Goal: Task Accomplishment & Management: Manage account settings

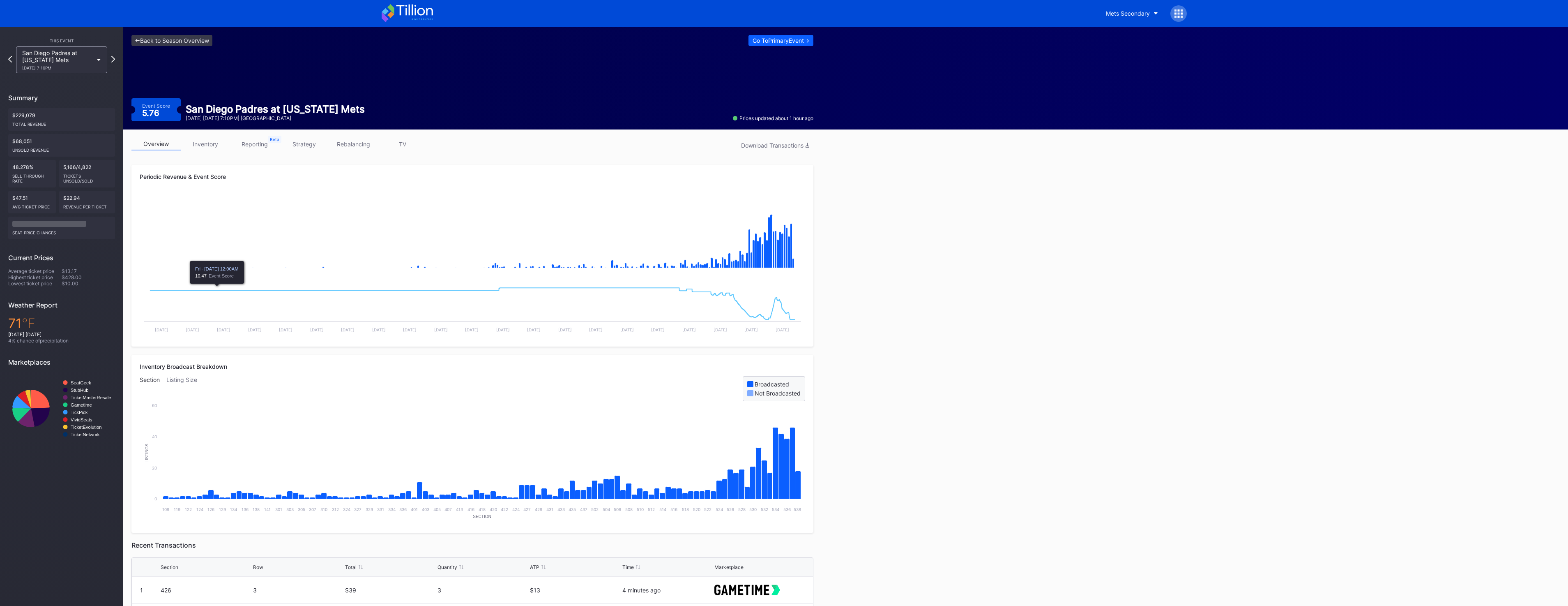
click at [211, 150] on link "inventory" at bounding box center [205, 144] width 49 height 13
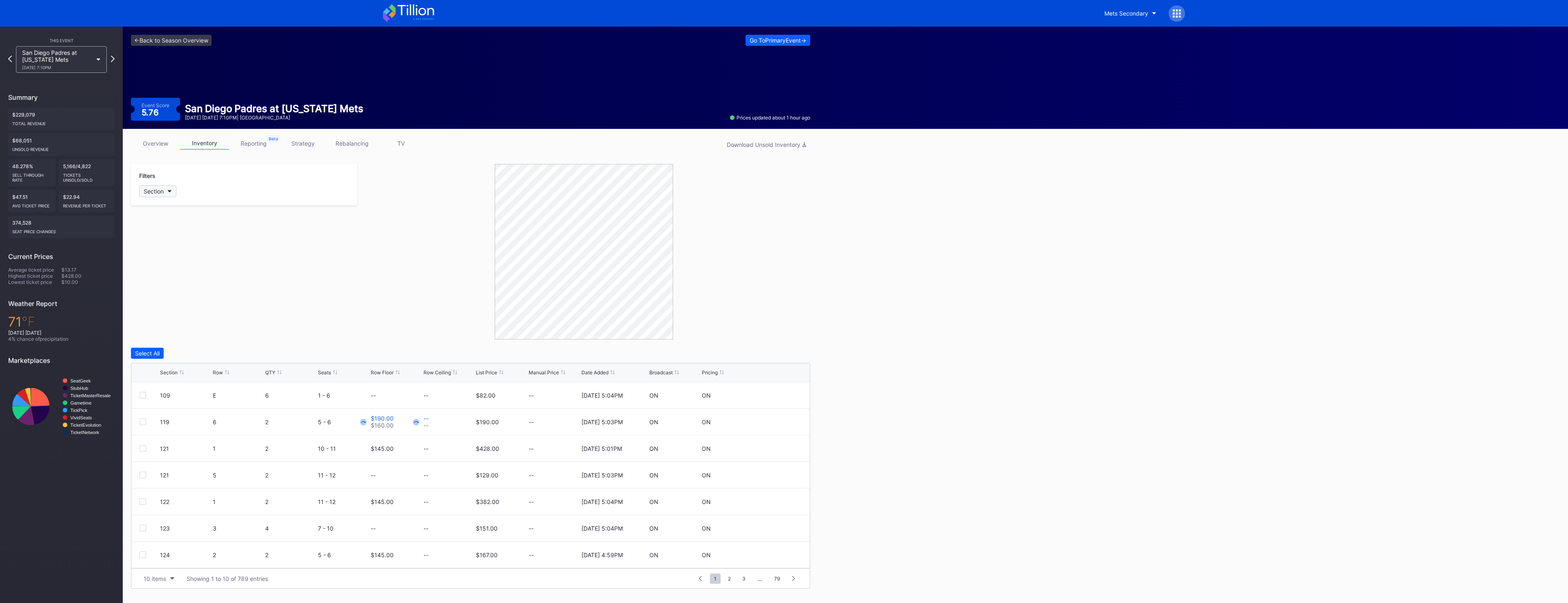
click at [166, 191] on button "Section" at bounding box center [157, 191] width 38 height 12
click at [173, 365] on div "128" at bounding box center [186, 372] width 95 height 15
click at [175, 355] on div "126" at bounding box center [186, 357] width 95 height 15
click at [178, 341] on div "125" at bounding box center [186, 343] width 95 height 15
click at [179, 191] on icon "button" at bounding box center [178, 191] width 4 height 3
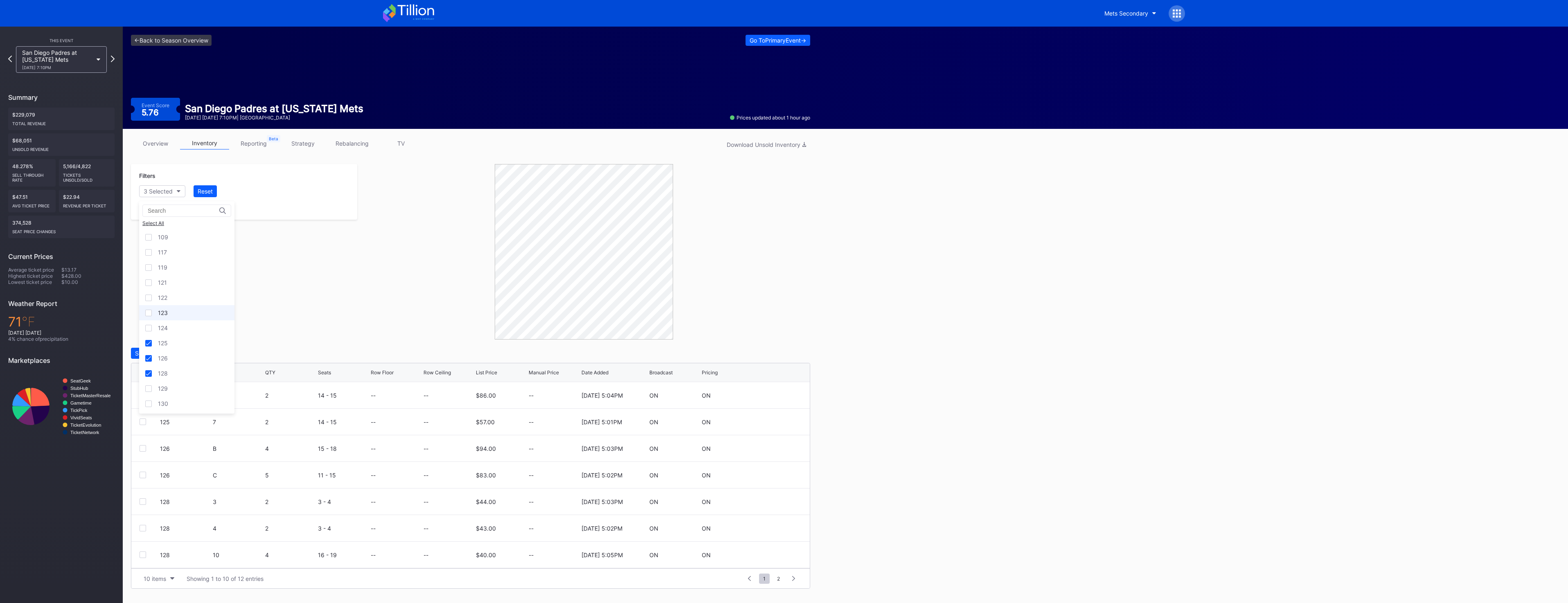
click at [171, 313] on div "123" at bounding box center [186, 312] width 95 height 15
click at [170, 329] on div "124" at bounding box center [186, 327] width 95 height 15
click at [177, 301] on div "122" at bounding box center [186, 297] width 95 height 15
click at [279, 375] on div at bounding box center [279, 372] width 4 height 6
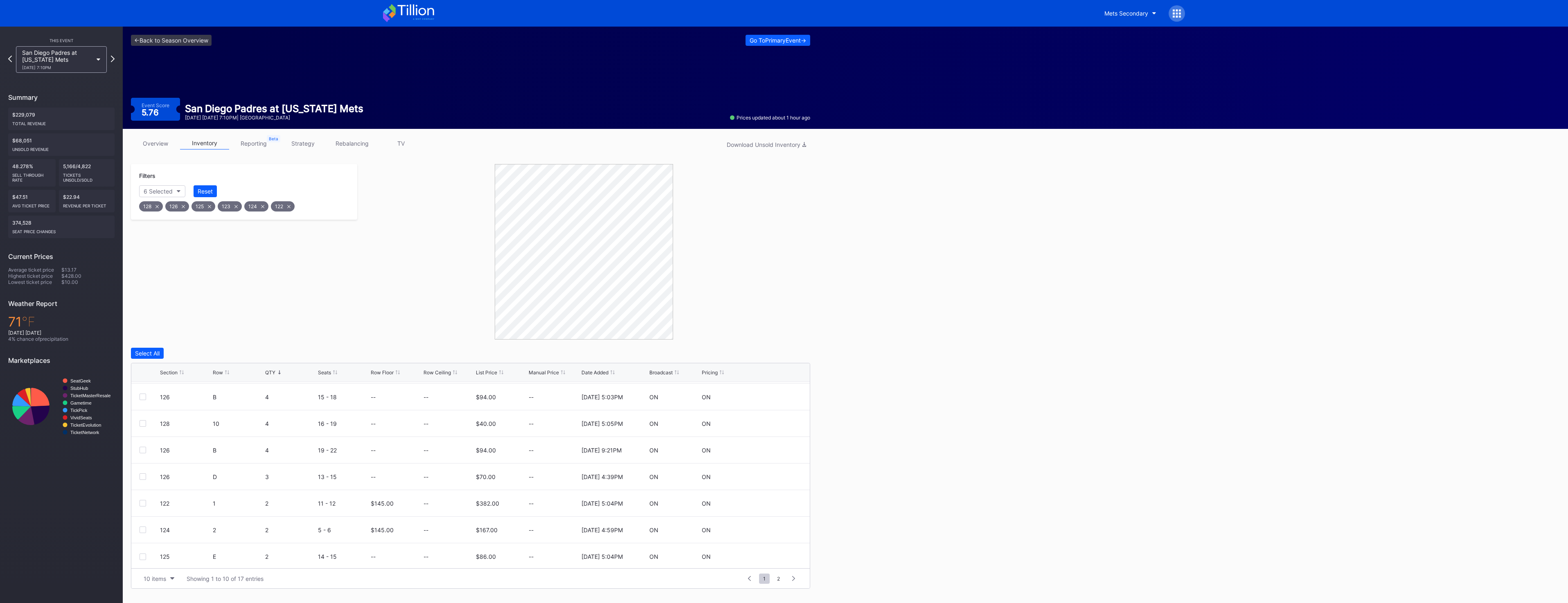
scroll to position [80, 0]
click at [163, 191] on div "6 Selected" at bounding box center [157, 191] width 29 height 7
click at [179, 243] on div "109" at bounding box center [186, 237] width 95 height 15
click at [189, 285] on div "121" at bounding box center [186, 281] width 95 height 15
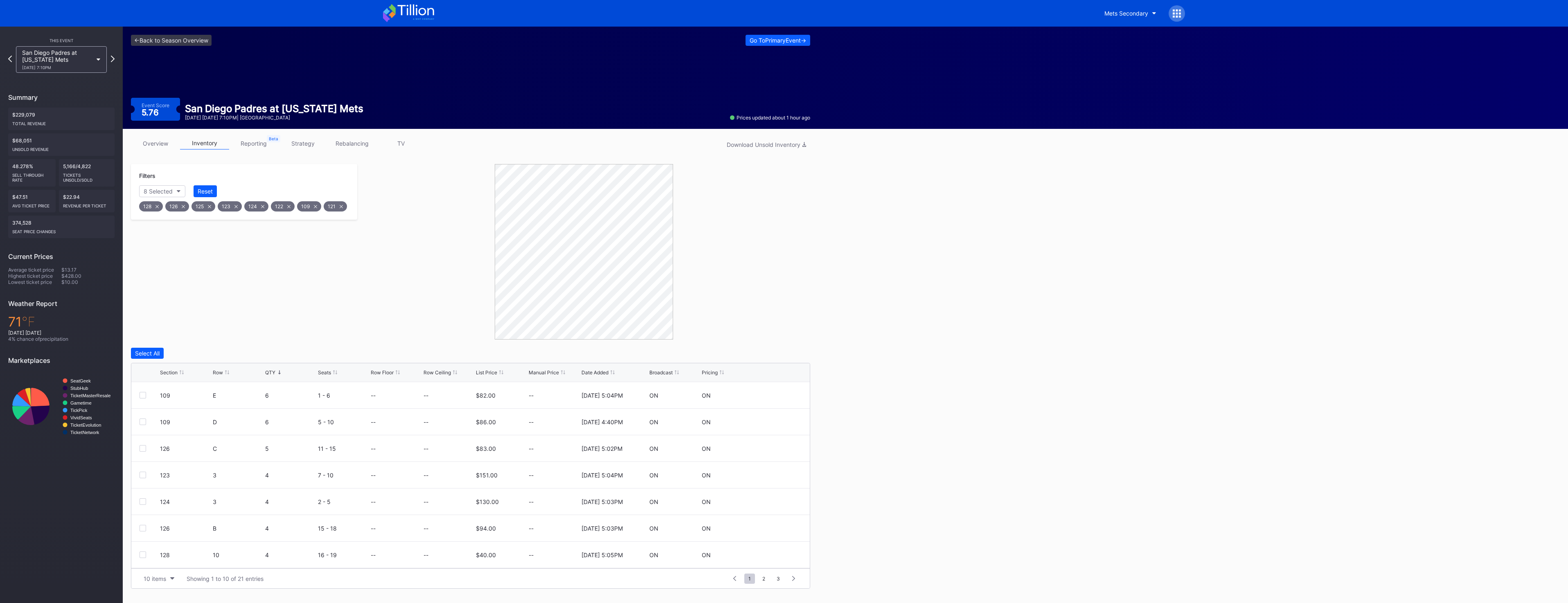
click at [275, 376] on div "Section Row QTY Seats Row Floor Row Ceiling List Price Manual Price Date Added …" at bounding box center [470, 373] width 679 height 19
click at [275, 370] on div "QTY" at bounding box center [270, 372] width 10 height 6
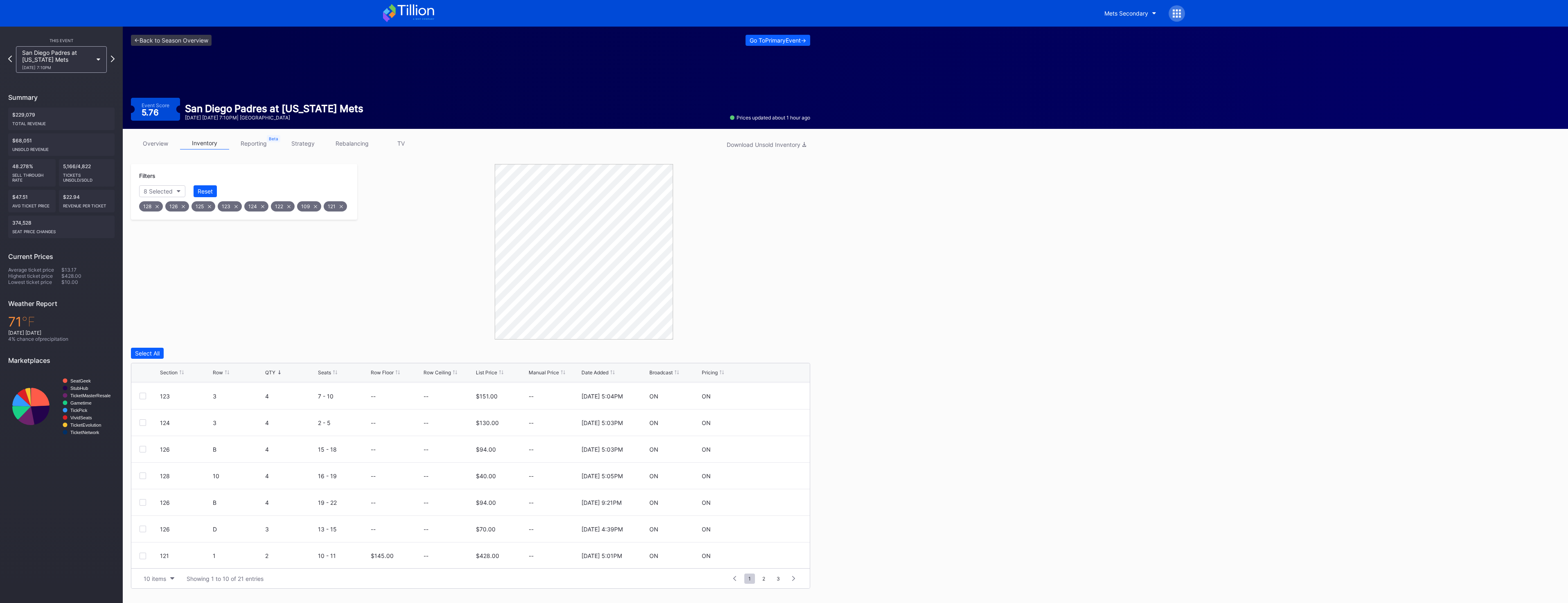
scroll to position [80, 0]
click at [165, 573] on button "10 items" at bounding box center [159, 579] width 38 height 11
click at [170, 559] on div "200 items" at bounding box center [159, 558] width 26 height 7
click at [268, 375] on div "QTY" at bounding box center [270, 372] width 10 height 6
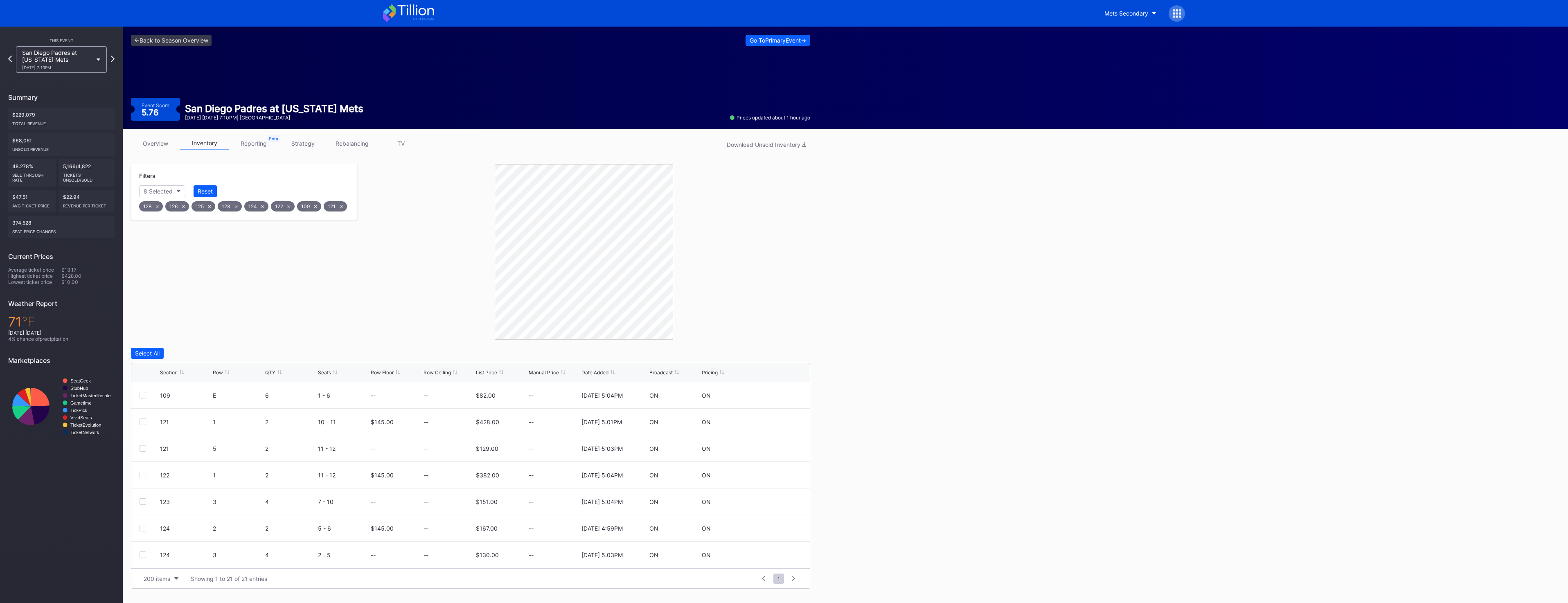
click at [268, 375] on div "QTY" at bounding box center [270, 372] width 10 height 6
click at [153, 195] on button "8 Selected" at bounding box center [162, 191] width 46 height 12
click at [143, 396] on div at bounding box center [143, 394] width 6 height 6
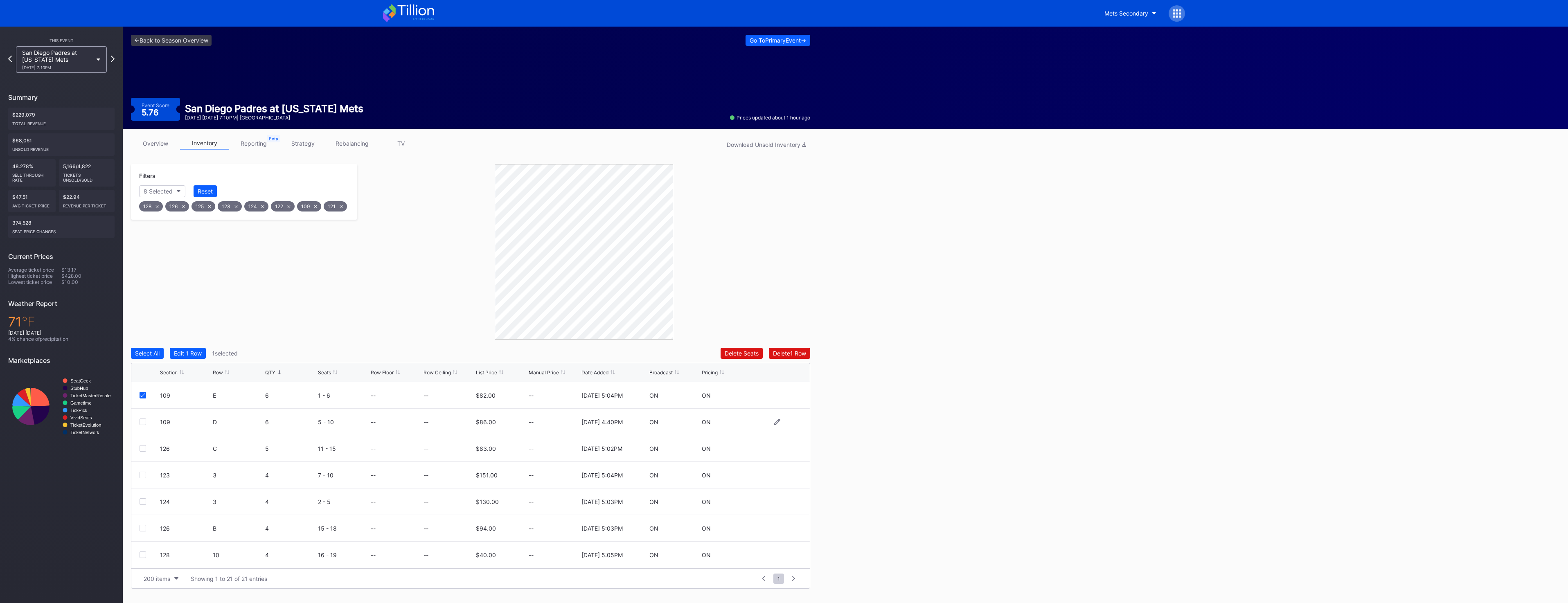
click at [144, 423] on div at bounding box center [143, 421] width 6 height 6
click at [147, 440] on div "126 C 5 11 - 15 -- -- $83.00 -- 11/25/2024 5:02PM ON ON" at bounding box center [470, 448] width 679 height 26
click at [145, 448] on div at bounding box center [143, 447] width 6 height 6
click at [141, 479] on div "123 3 4 7 - 10 -- -- $151.00 -- 11/25/2024 5:04PM ON ON" at bounding box center [470, 475] width 679 height 26
click at [143, 476] on div at bounding box center [143, 475] width 6 height 6
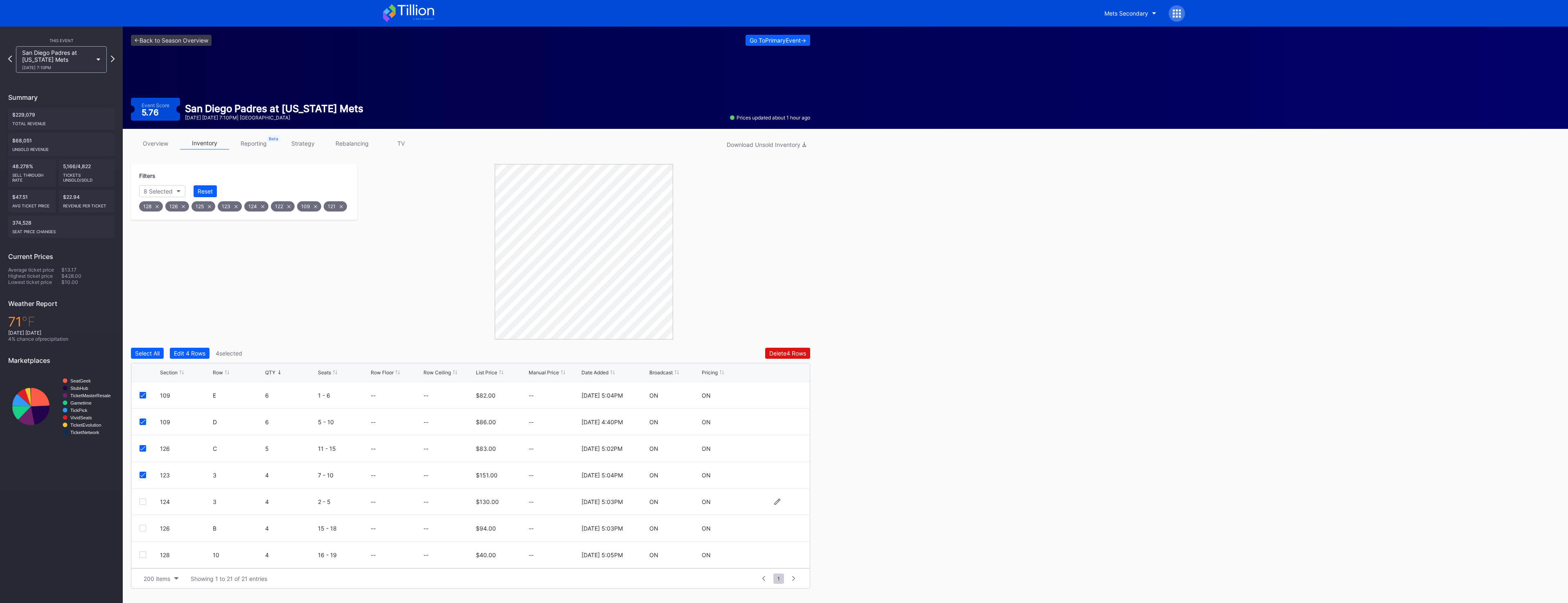
click at [143, 497] on div "124 3 4 2 - 5 -- -- $130.00 -- 11/25/2024 5:03PM ON ON" at bounding box center [470, 502] width 679 height 26
click at [144, 505] on div "124 3 4 2 - 5 -- -- $130.00 -- 11/25/2024 5:03PM ON ON" at bounding box center [470, 502] width 679 height 26
click at [143, 502] on div at bounding box center [143, 501] width 6 height 6
click at [143, 535] on div "126 B 4 15 - 18 -- -- $94.00 -- 11/25/2024 5:03PM ON ON" at bounding box center [470, 528] width 679 height 26
click at [143, 533] on div "126 B 4 15 - 18 -- -- $94.00 -- 11/25/2024 5:03PM ON ON" at bounding box center [470, 528] width 679 height 26
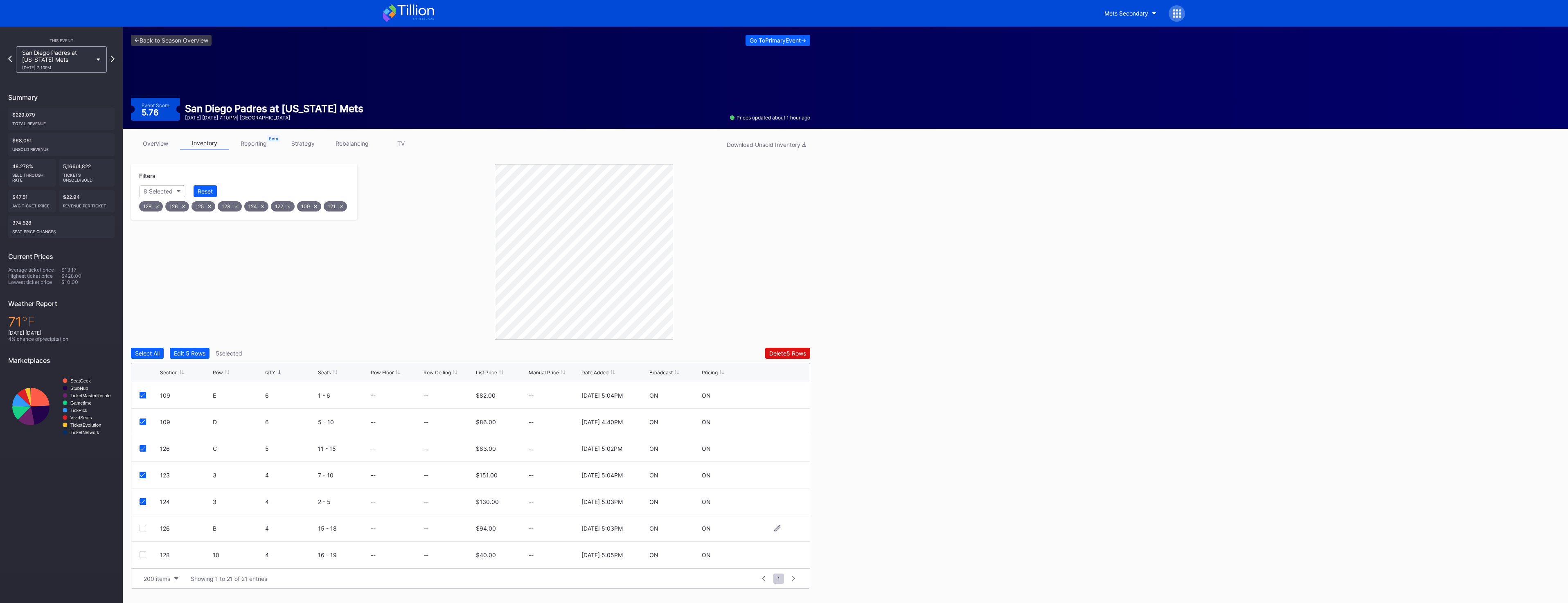
click at [143, 530] on div at bounding box center [143, 527] width 6 height 6
click at [143, 558] on div "128 10 4 16 - 19 -- -- $40.00 -- 11/25/2024 5:05PM ON ON" at bounding box center [470, 555] width 679 height 26
click at [142, 556] on div at bounding box center [143, 554] width 6 height 6
click at [143, 541] on div at bounding box center [143, 539] width 6 height 6
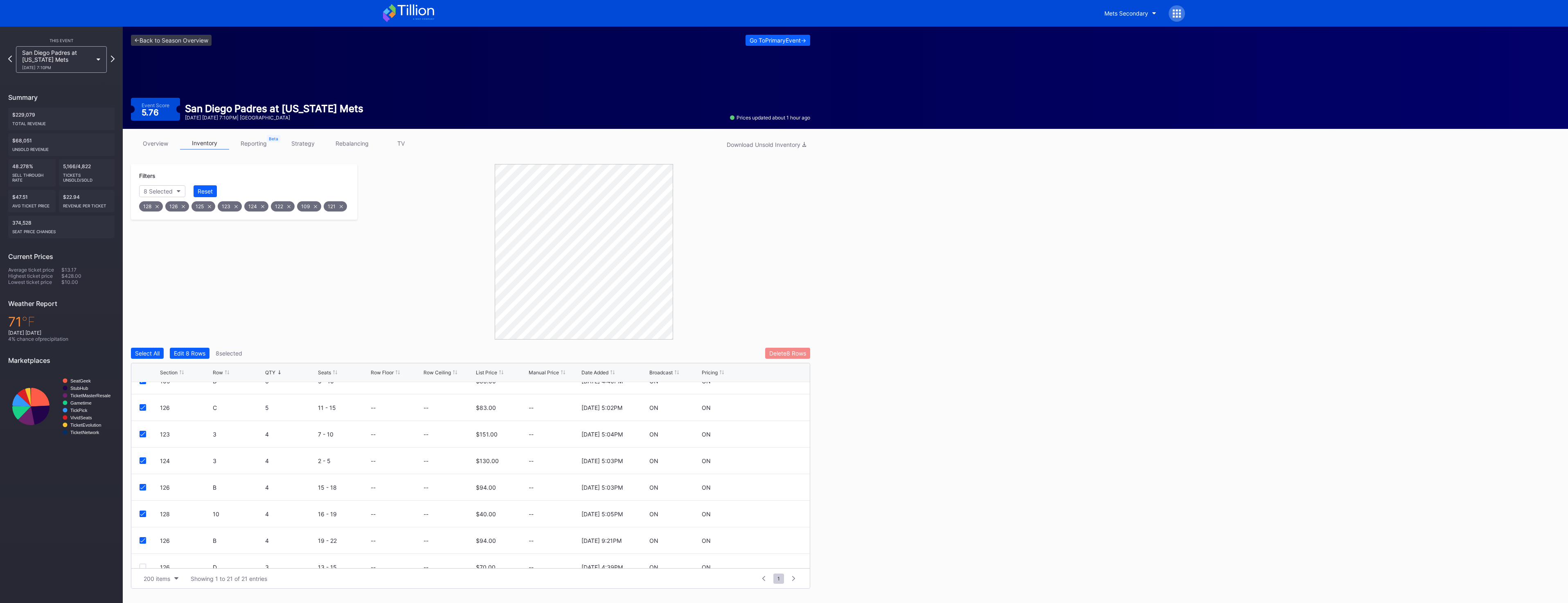
click at [777, 355] on div "Delete 8 Rows" at bounding box center [788, 353] width 37 height 7
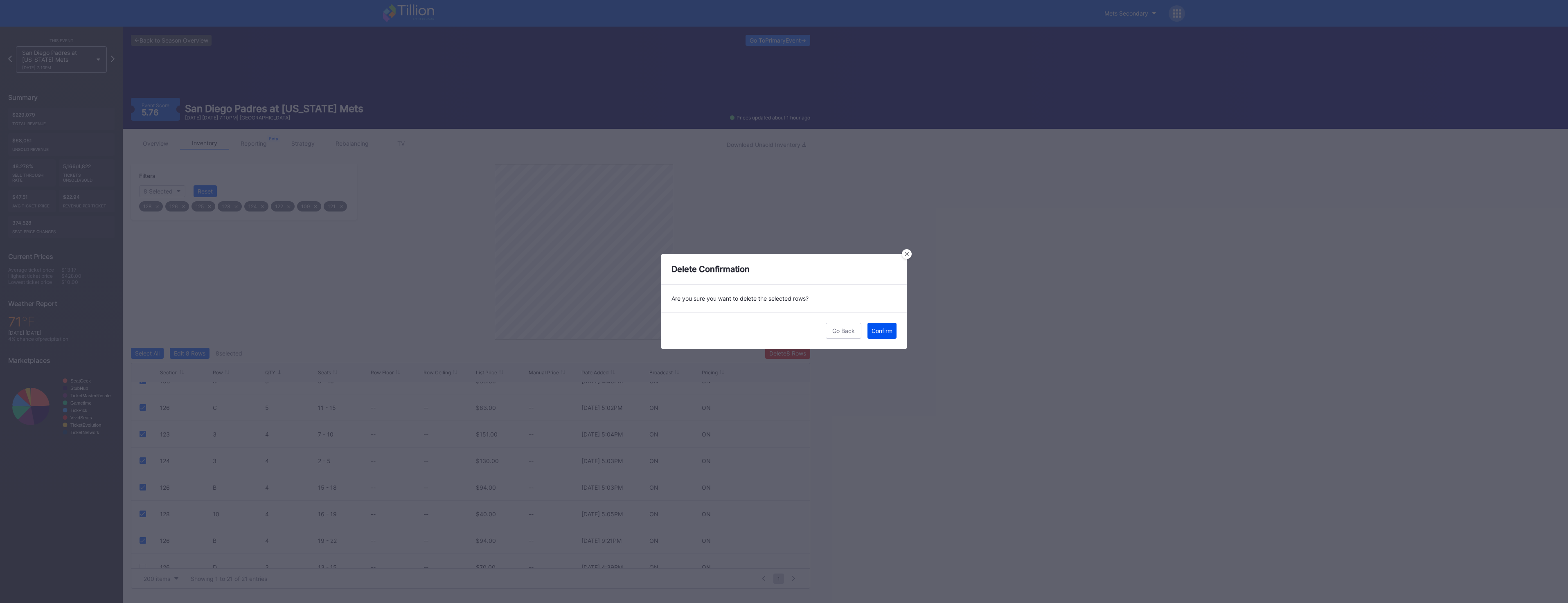
click at [891, 329] on div "Confirm" at bounding box center [882, 330] width 21 height 7
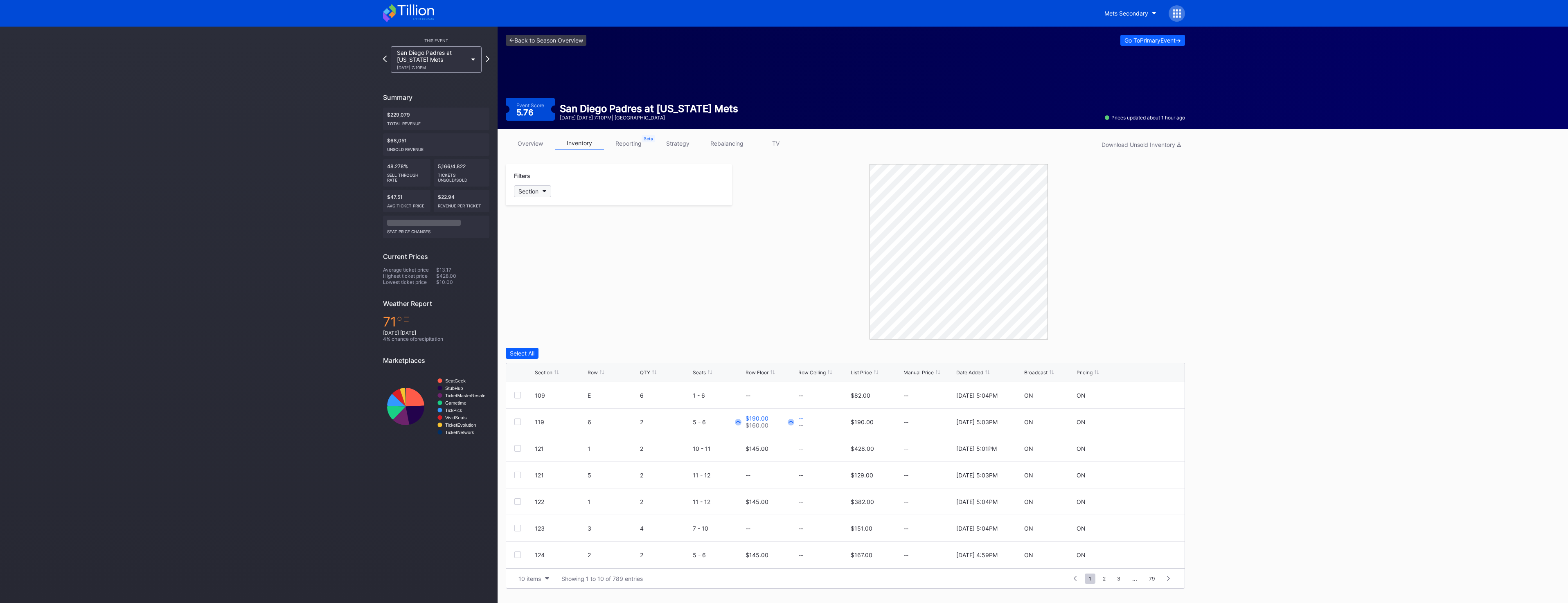
click at [536, 193] on div "Section" at bounding box center [528, 191] width 20 height 7
click at [546, 238] on div "109" at bounding box center [561, 237] width 95 height 15
click at [551, 288] on div "121" at bounding box center [561, 281] width 95 height 15
click at [548, 305] on div "122" at bounding box center [561, 297] width 95 height 15
click at [547, 310] on div "123" at bounding box center [561, 312] width 95 height 15
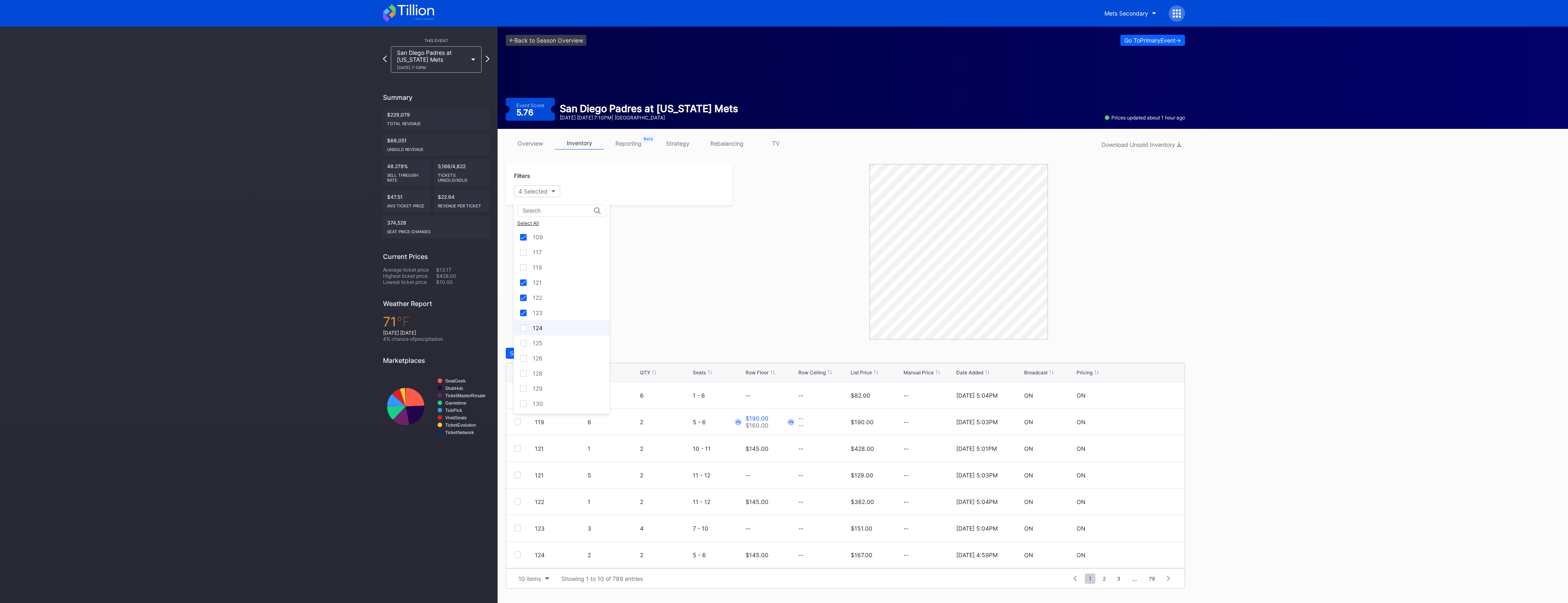
click at [547, 334] on div "124" at bounding box center [561, 327] width 95 height 15
click at [543, 350] on div "125" at bounding box center [561, 343] width 95 height 15
click at [542, 359] on div "126" at bounding box center [537, 358] width 10 height 7
click at [540, 374] on div "128" at bounding box center [537, 373] width 10 height 7
click at [652, 376] on div "Section Row QTY Seats Row Floor Row Ceiling List Price Manual Price Date Added …" at bounding box center [846, 373] width 679 height 19
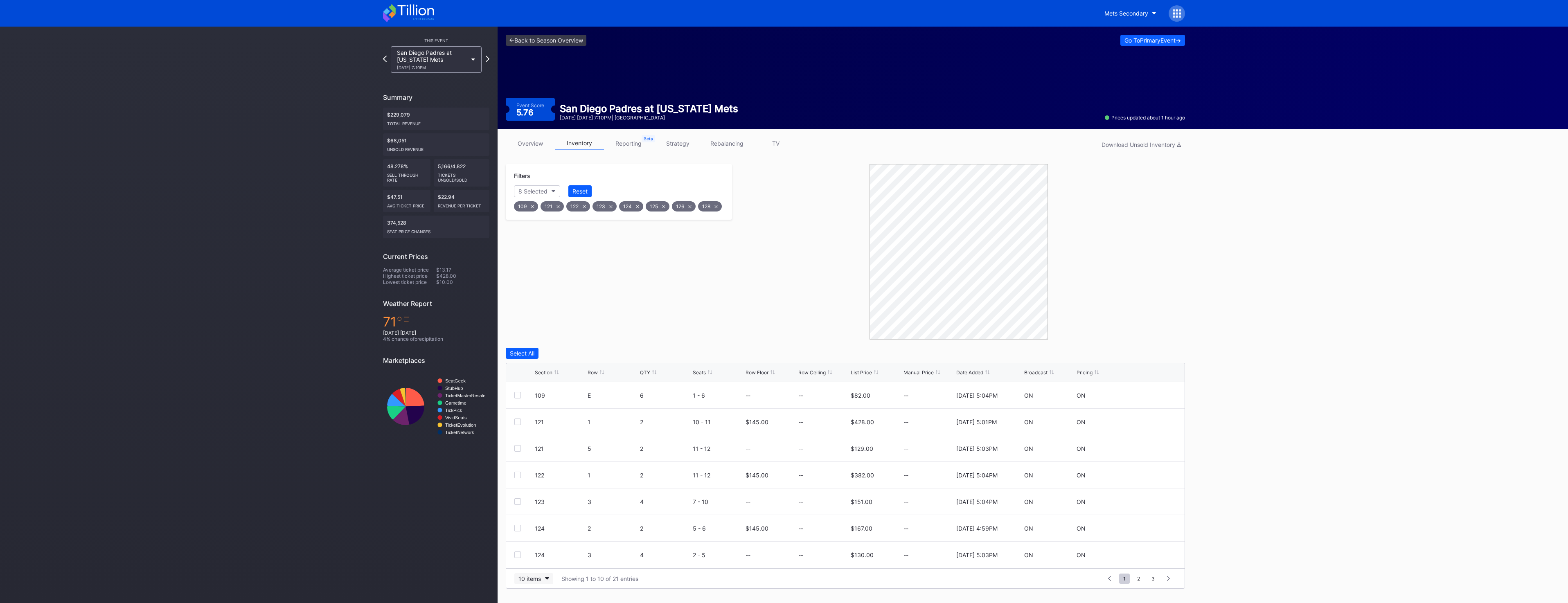
click at [547, 579] on icon "button" at bounding box center [547, 578] width 4 height 3
click at [544, 558] on div "200 items" at bounding box center [533, 558] width 26 height 7
click at [645, 372] on div "QTY" at bounding box center [645, 372] width 10 height 6
click at [519, 396] on div at bounding box center [517, 394] width 6 height 6
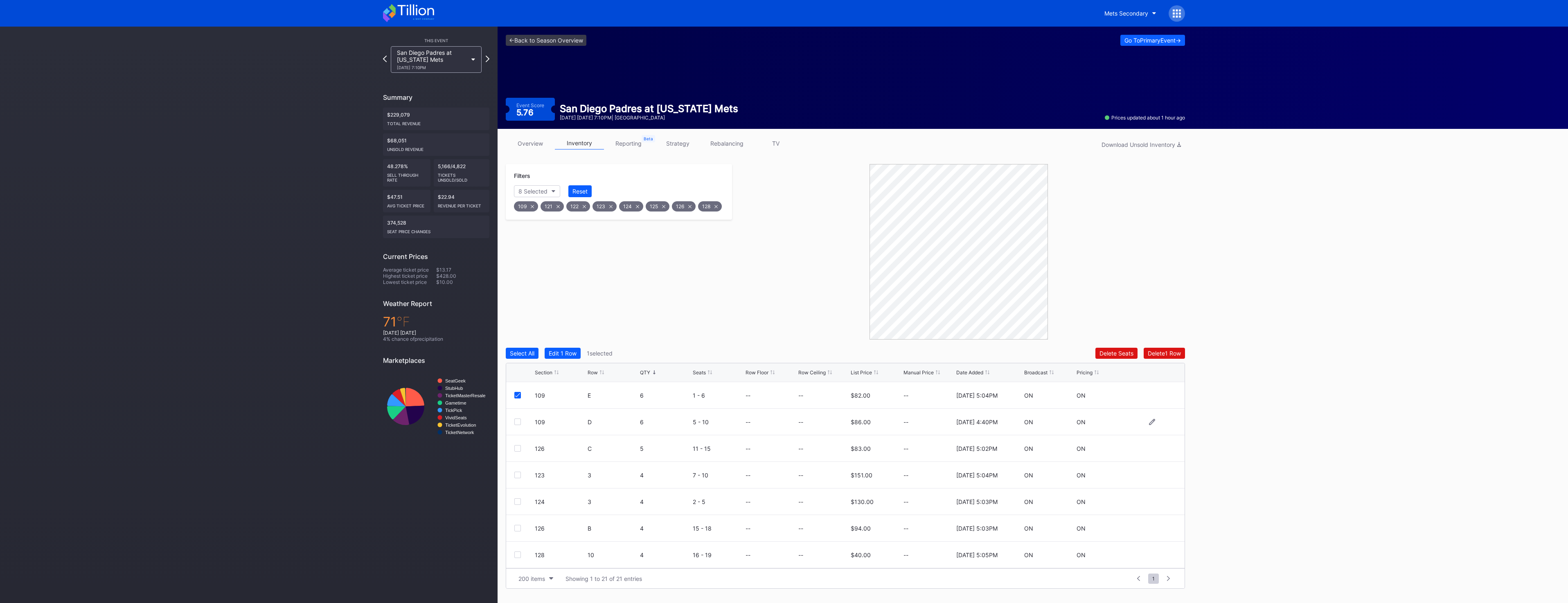
click at [519, 419] on div at bounding box center [517, 421] width 6 height 6
click at [517, 449] on div at bounding box center [517, 447] width 6 height 6
click at [521, 475] on div at bounding box center [524, 475] width 20 height 6
click at [519, 477] on div at bounding box center [517, 475] width 6 height 6
click at [518, 502] on div at bounding box center [517, 501] width 6 height 6
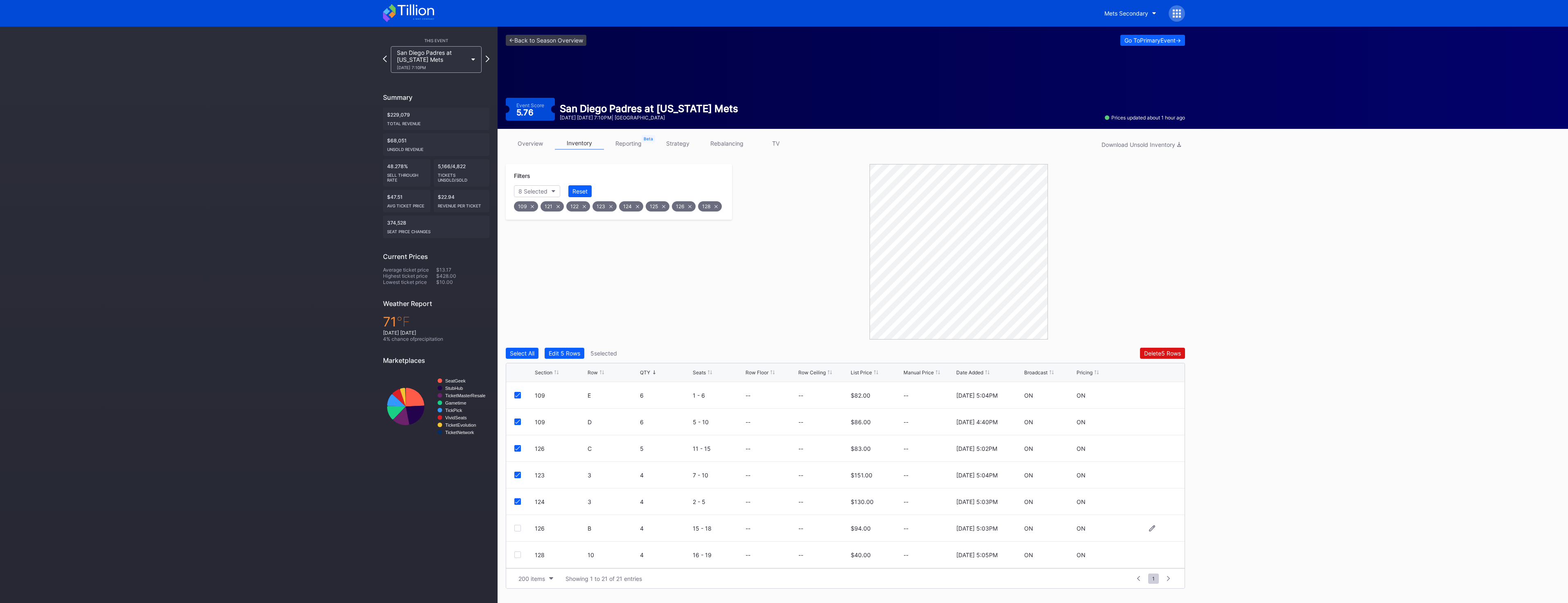
click at [519, 530] on div at bounding box center [517, 527] width 6 height 6
click at [518, 473] on div at bounding box center [517, 472] width 6 height 6
click at [521, 493] on div "126 B 4 19 - 22 -- -- $94.00 -- [DATE] 9:21PM ON ON" at bounding box center [846, 499] width 679 height 26
click at [516, 498] on div at bounding box center [517, 499] width 6 height 6
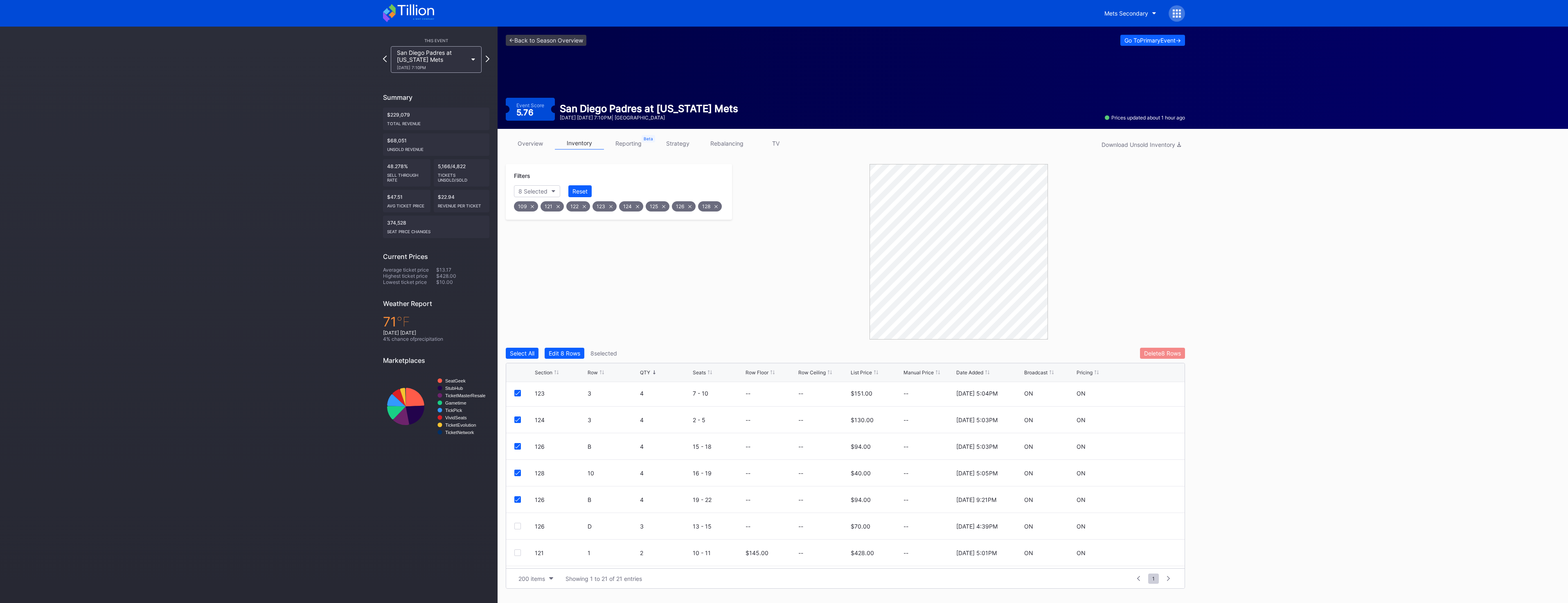
click at [1148, 351] on div "Delete 8 Rows" at bounding box center [1163, 353] width 37 height 7
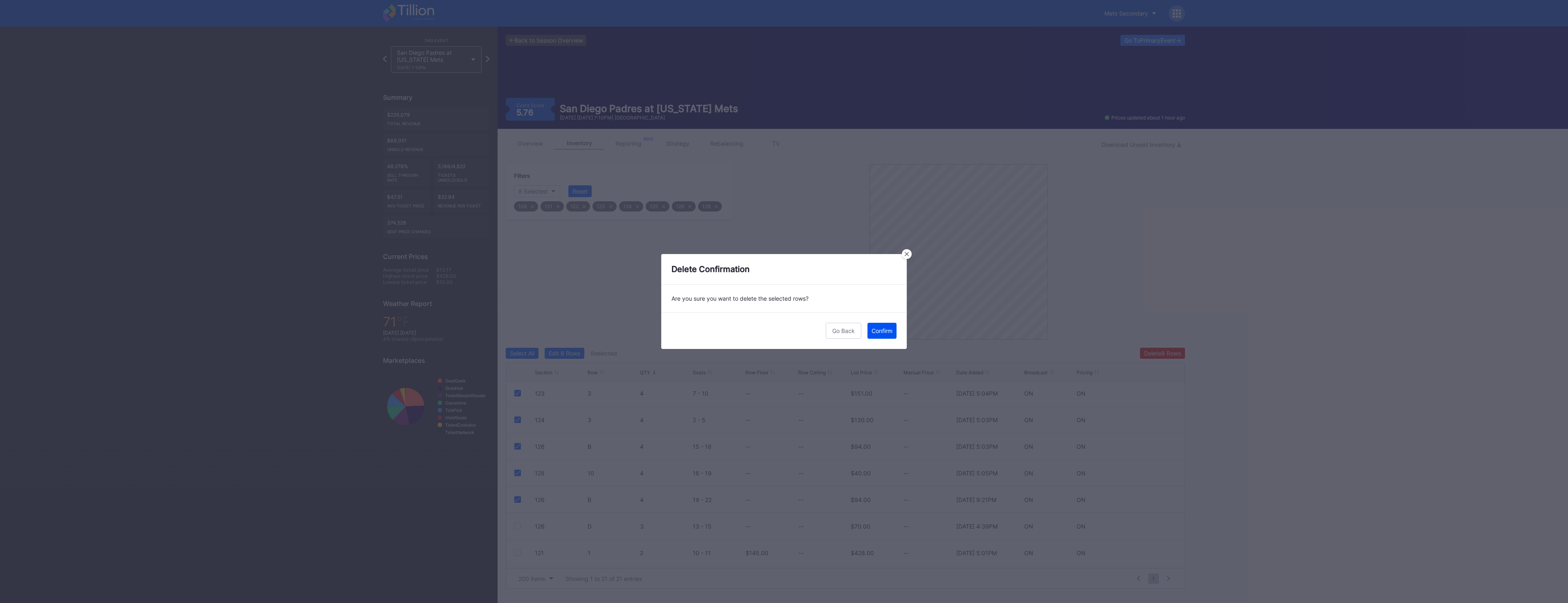
click at [891, 332] on div "Confirm" at bounding box center [882, 330] width 21 height 7
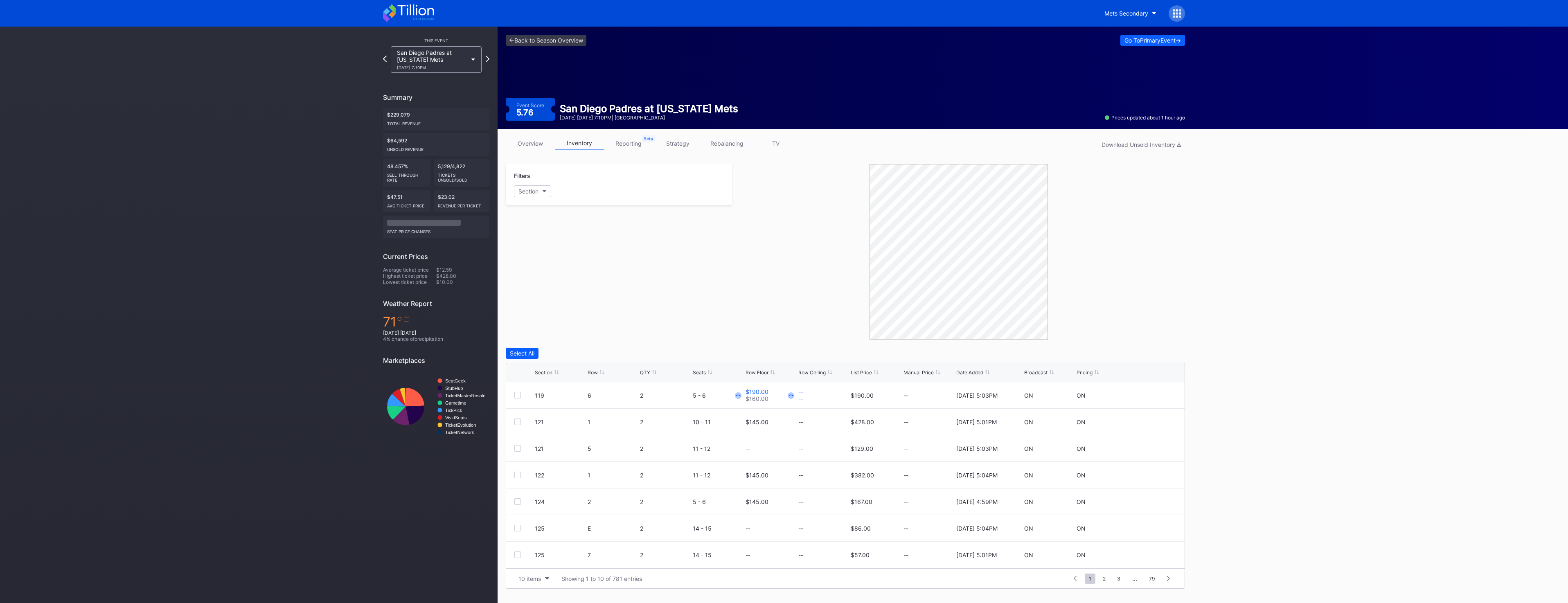
click at [541, 191] on button "Section" at bounding box center [533, 191] width 38 height 12
click at [568, 238] on div "117" at bounding box center [561, 237] width 95 height 15
click at [567, 255] on div "119" at bounding box center [561, 252] width 95 height 15
click at [545, 191] on div "2 Selected" at bounding box center [533, 191] width 29 height 7
click at [547, 266] on div "121" at bounding box center [561, 267] width 95 height 15
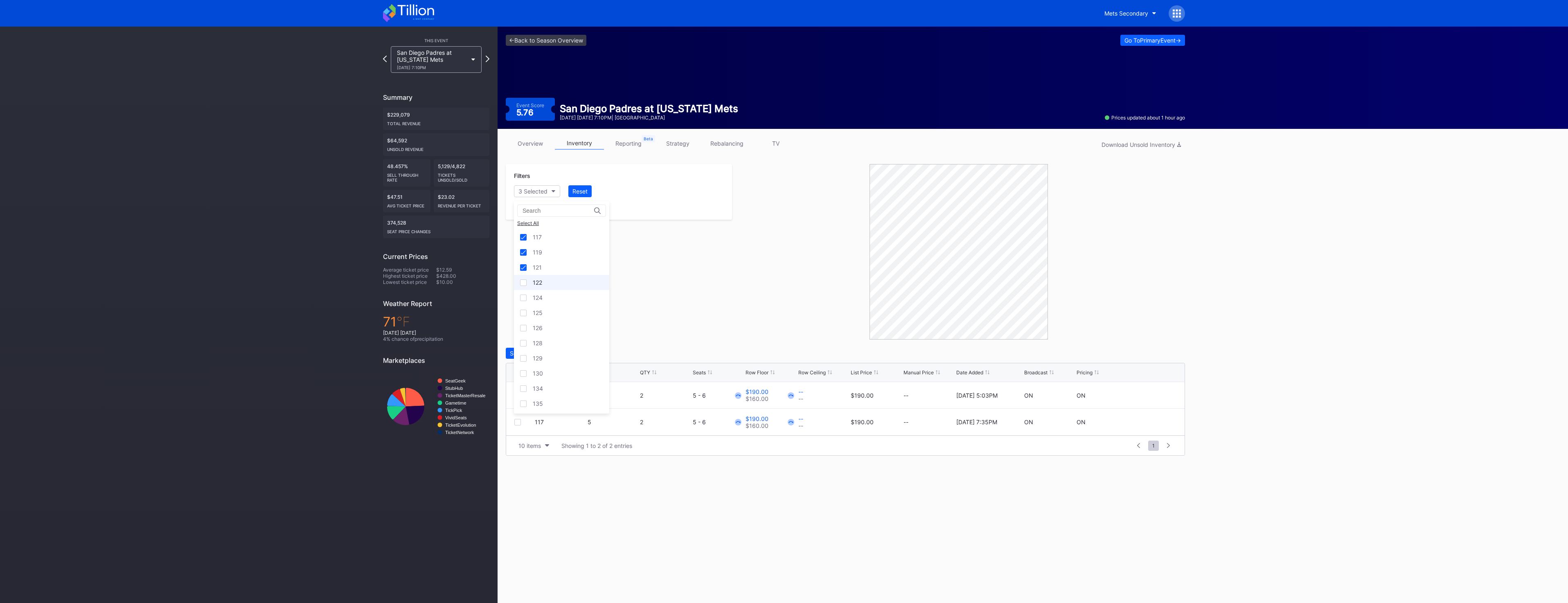
click at [546, 285] on div "122" at bounding box center [561, 281] width 95 height 15
click at [548, 312] on div "125" at bounding box center [561, 312] width 95 height 15
click at [548, 327] on div "126" at bounding box center [561, 327] width 95 height 15
click at [561, 294] on div "124" at bounding box center [561, 297] width 95 height 15
drag, startPoint x: 694, startPoint y: 294, endPoint x: 677, endPoint y: 321, distance: 31.9
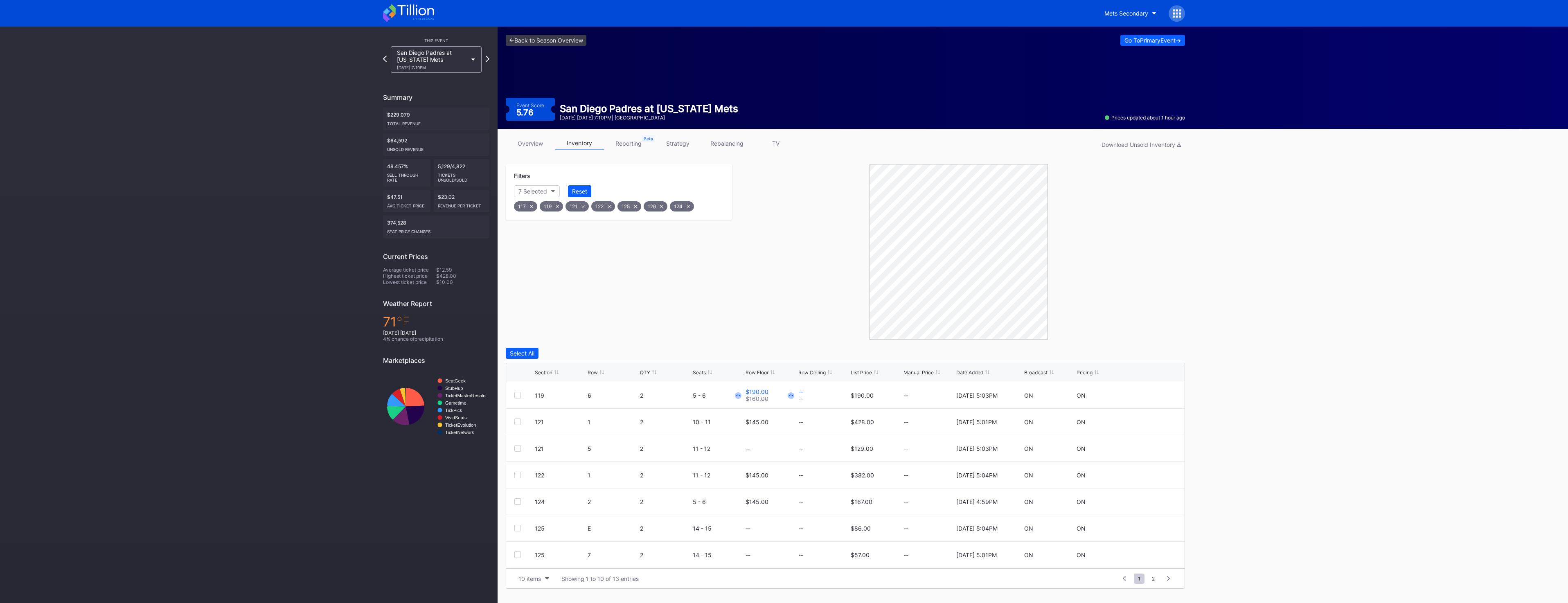
click at [656, 368] on div "Section Row QTY Seats Row Floor Row Ceiling List Price Manual Price Date Added …" at bounding box center [846, 373] width 679 height 19
click at [652, 373] on icon at bounding box center [654, 372] width 4 height 4
